Goal: Find specific page/section: Find specific page/section

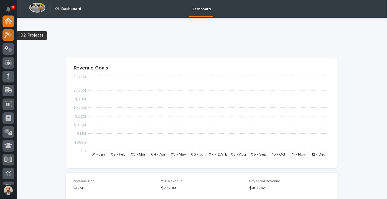
click at [6, 33] on icon at bounding box center [6, 35] width 5 height 6
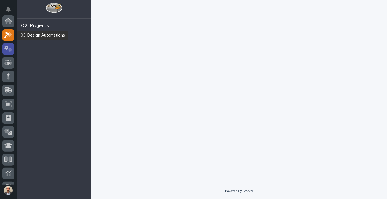
scroll to position [14, 0]
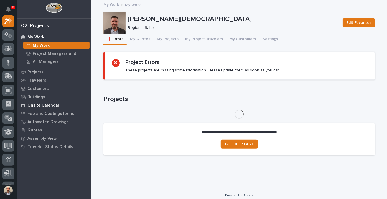
click at [55, 105] on p "Onsite Calendar" at bounding box center [43, 105] width 32 height 5
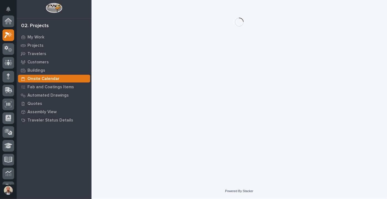
scroll to position [14, 0]
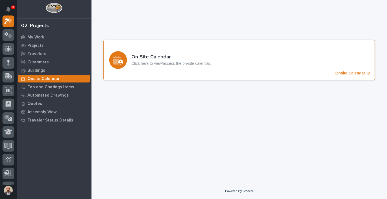
click at [334, 67] on div "On-Site Calendar Click here to view/access the on-site calendar. Onsite Calendar" at bounding box center [239, 60] width 272 height 40
